Goal: Information Seeking & Learning: Understand process/instructions

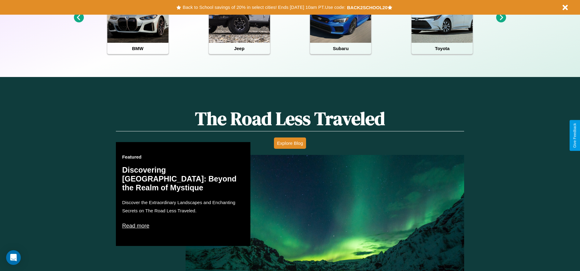
scroll to position [877, 0]
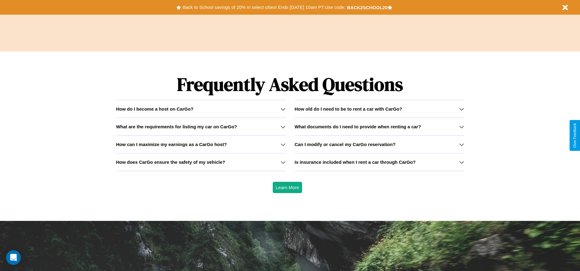
click at [200, 109] on div "How do I become a host on CarGo?" at bounding box center [200, 108] width 169 height 5
click at [283, 127] on icon at bounding box center [283, 126] width 5 height 5
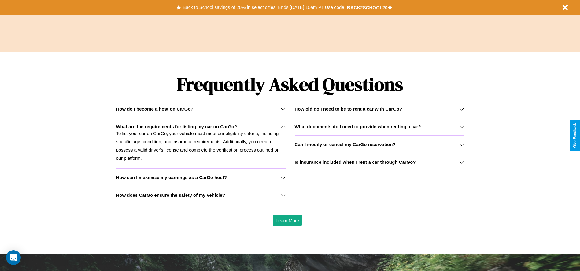
click at [379, 109] on h3 "How old do I need to be to rent a car with CarGo?" at bounding box center [349, 108] width 108 height 5
click at [379, 127] on h3 "What documents do I need to provide when renting a car?" at bounding box center [358, 126] width 126 height 5
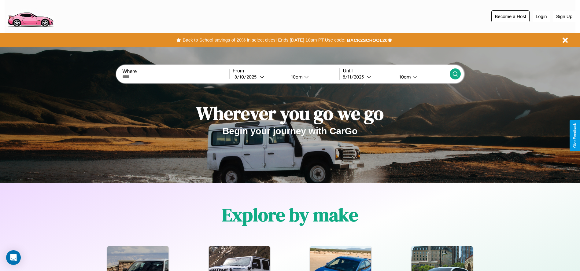
click at [510, 16] on button "Become a Host" at bounding box center [510, 16] width 38 height 12
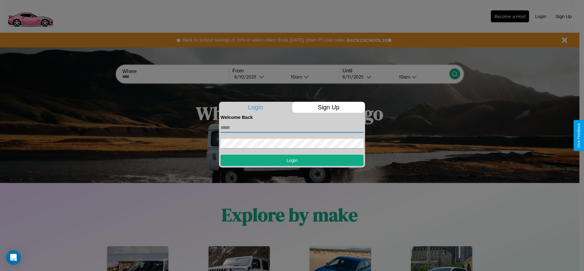
click at [292, 127] on input "text" at bounding box center [292, 128] width 143 height 10
type input "**********"
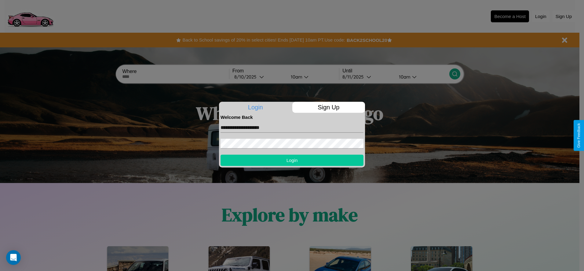
click at [292, 160] on button "Login" at bounding box center [292, 160] width 143 height 11
